Goal: Task Accomplishment & Management: Manage account settings

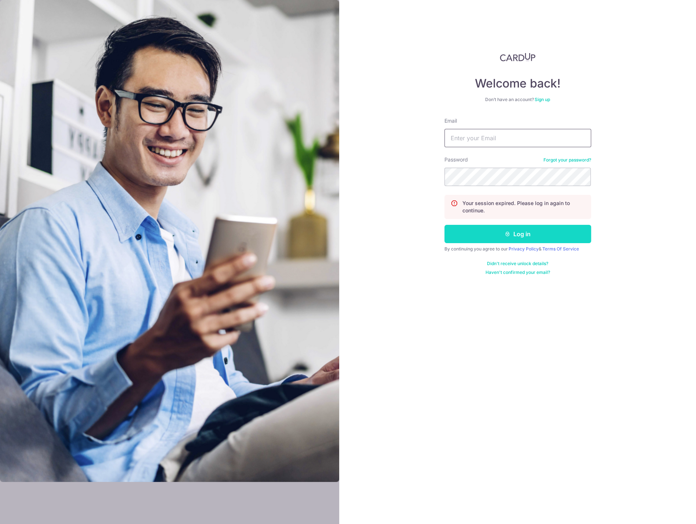
type input "[EMAIL_ADDRESS][PERSON_NAME][DOMAIN_NAME]"
click at [510, 233] on icon "submit" at bounding box center [507, 234] width 6 height 6
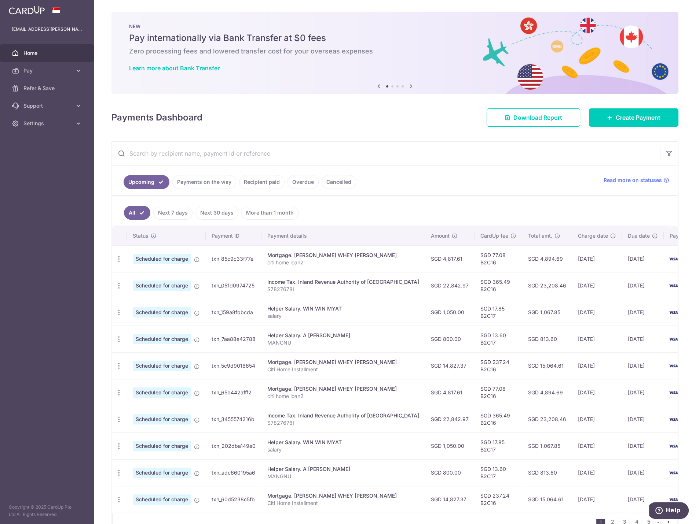
scroll to position [43, 0]
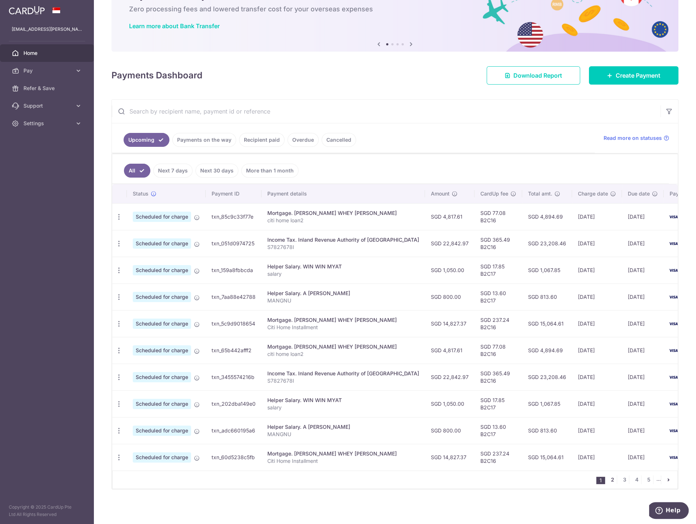
click at [608, 478] on link "2" at bounding box center [612, 480] width 9 height 9
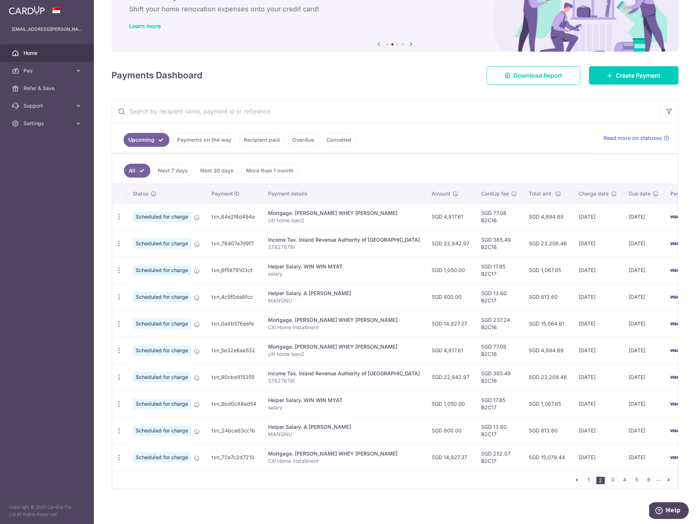
click at [475, 352] on td "SGD 77.08 B2C16" at bounding box center [499, 350] width 48 height 27
copy td "B2C16"
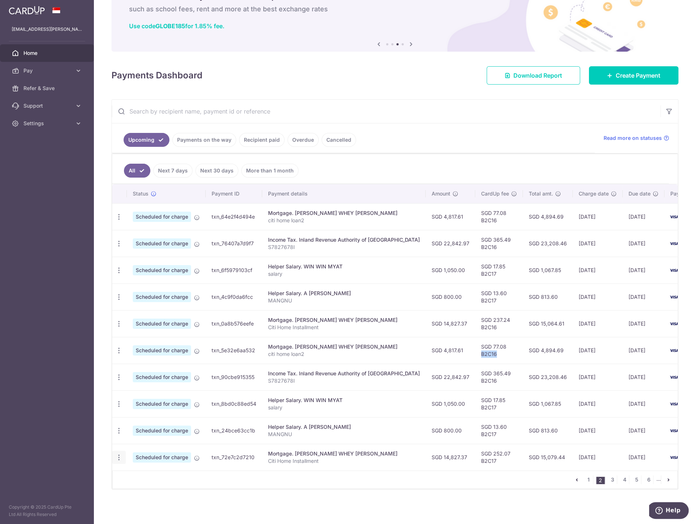
click at [116, 454] on icon "button" at bounding box center [119, 458] width 8 height 8
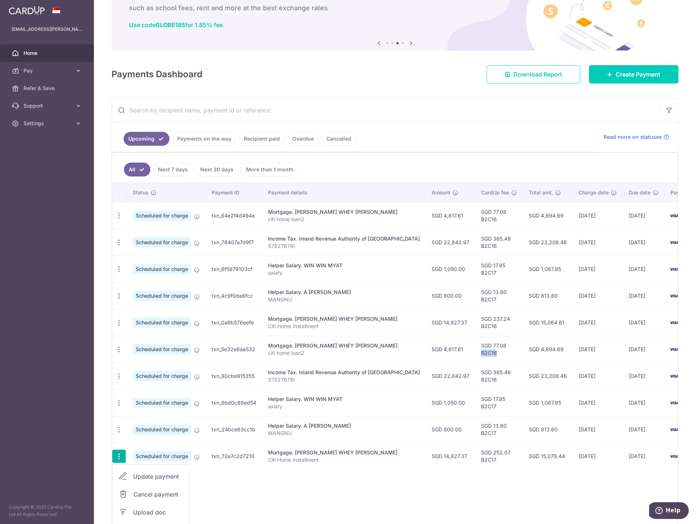
click at [151, 475] on span "Update payment" at bounding box center [158, 476] width 50 height 9
radio input "true"
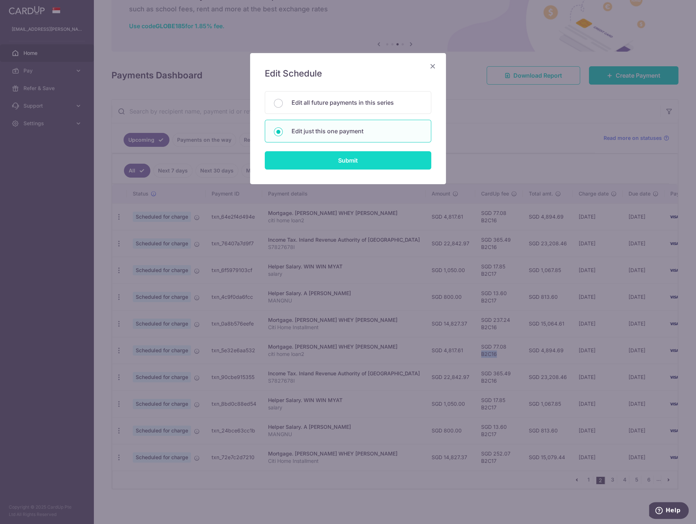
click at [341, 153] on input "Submit" at bounding box center [348, 160] width 166 height 18
radio input "true"
type input "14,827.37"
type input "15/01/2026"
type input "Citi Home Installment"
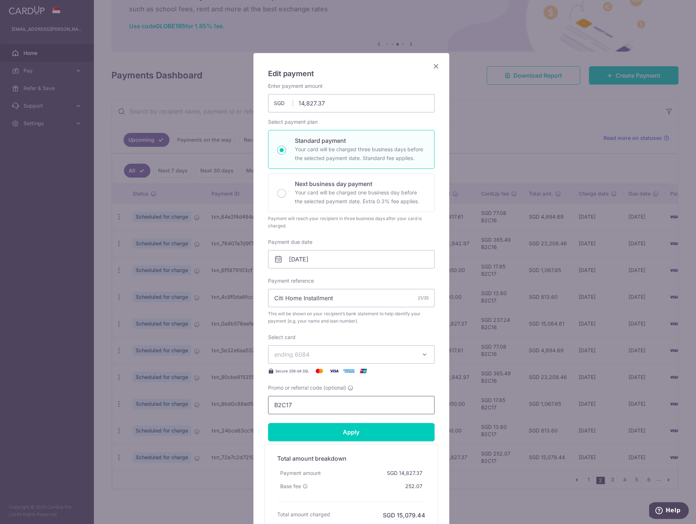
drag, startPoint x: 306, startPoint y: 409, endPoint x: 197, endPoint y: 400, distance: 108.8
click at [199, 400] on div "Edit payment By clicking apply, you will make changes to all payments to YEO WH…" at bounding box center [348, 262] width 696 height 524
paste input "6"
type input "B2C16"
click at [339, 432] on input "Apply" at bounding box center [351, 432] width 166 height 18
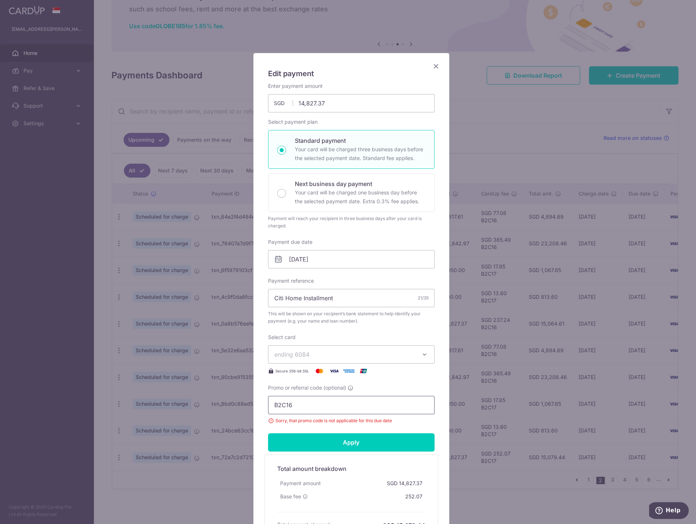
click at [358, 407] on input "B2C16" at bounding box center [351, 405] width 166 height 18
click at [431, 63] on icon "Close" at bounding box center [435, 66] width 9 height 9
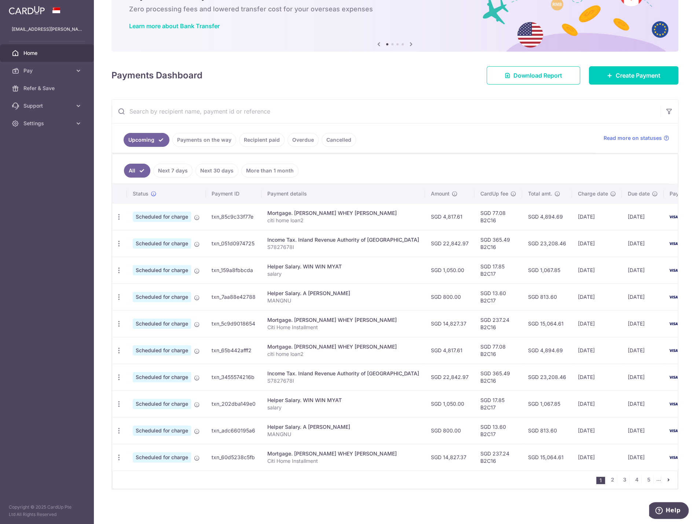
scroll to position [43, 0]
